Goal: Information Seeking & Learning: Understand process/instructions

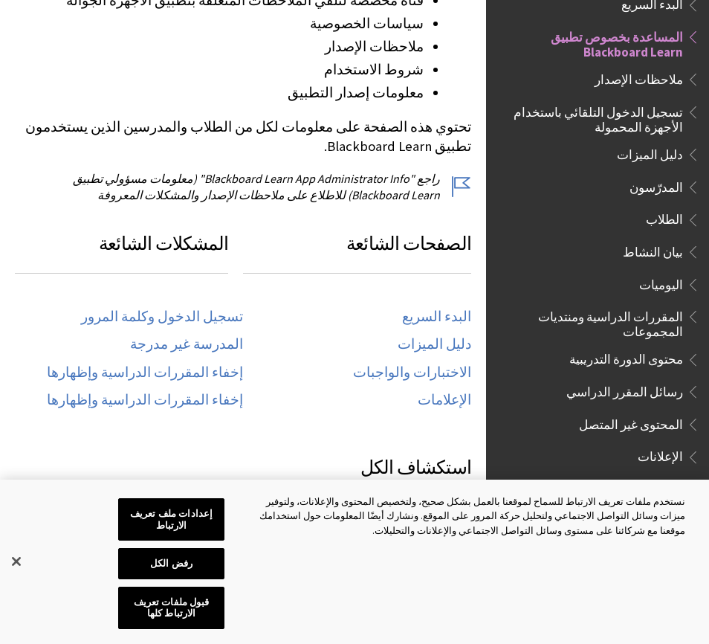
scroll to position [535, 0]
click at [205, 308] on link "تسجيل الدخول وكلمة المرور" at bounding box center [162, 316] width 162 height 17
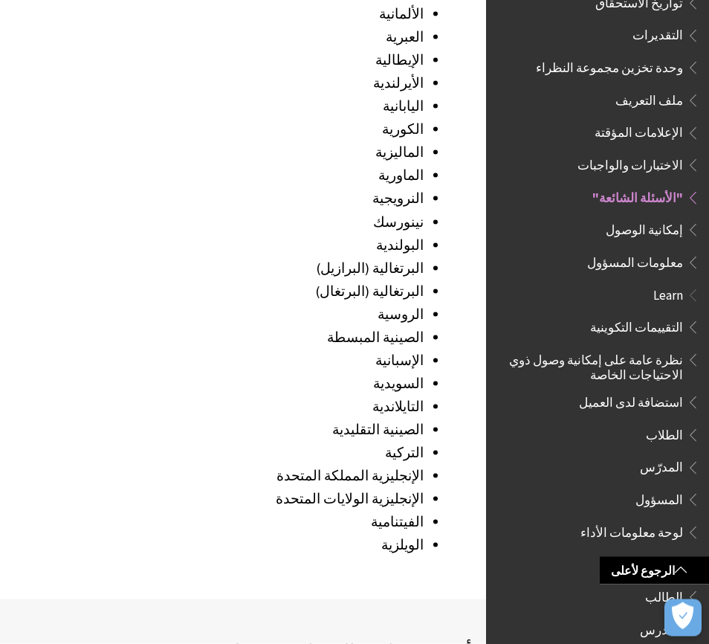
scroll to position [2360, 0]
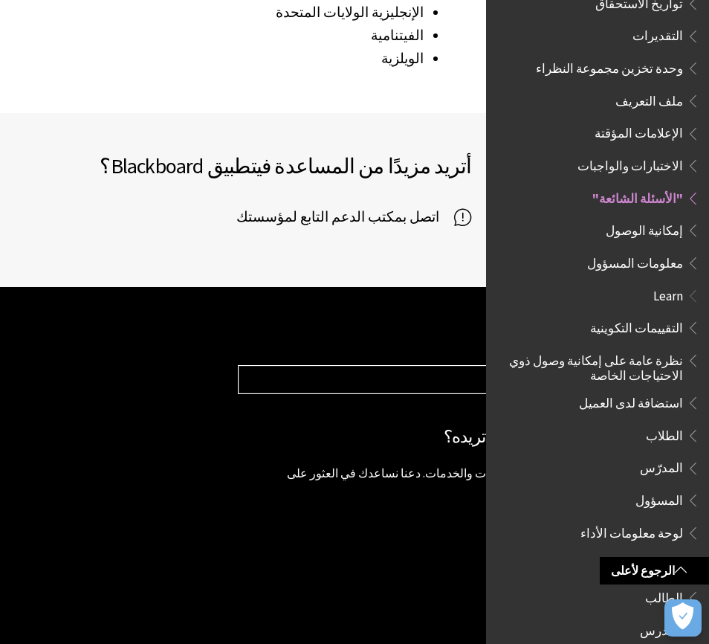
click at [454, 198] on li "اتصل بمكتب الدعم التابع لمؤسستك" at bounding box center [243, 216] width 456 height 37
click at [441, 206] on span "اتصل بمكتب الدعم التابع لمؤسستك" at bounding box center [345, 217] width 218 height 22
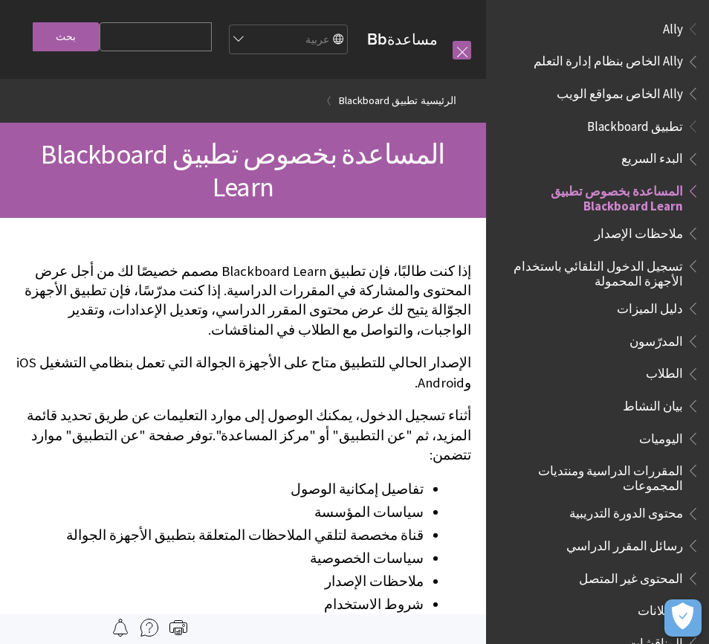
scroll to position [154, 0]
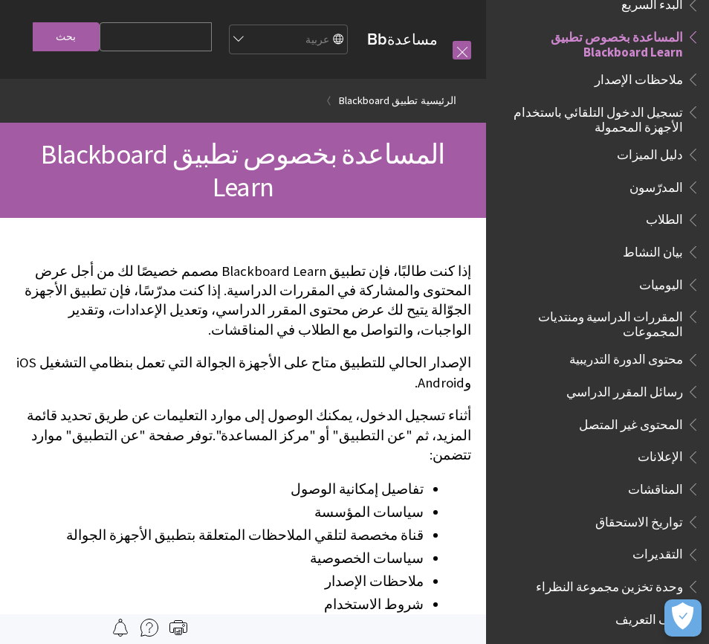
click at [259, 548] on li "سياسات الخصوصية" at bounding box center [219, 558] width 409 height 21
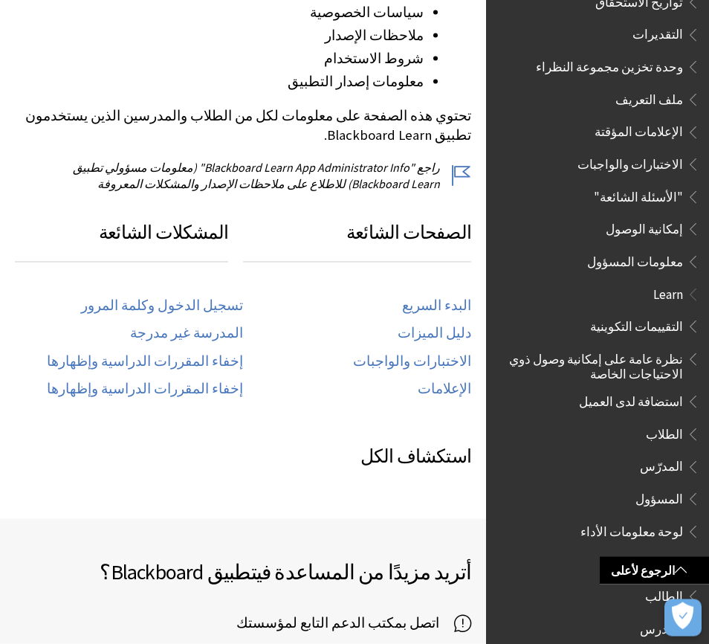
scroll to position [672, 0]
click at [198, 297] on link "تسجيل الدخول وكلمة المرور" at bounding box center [162, 305] width 162 height 17
